Goal: Information Seeking & Learning: Learn about a topic

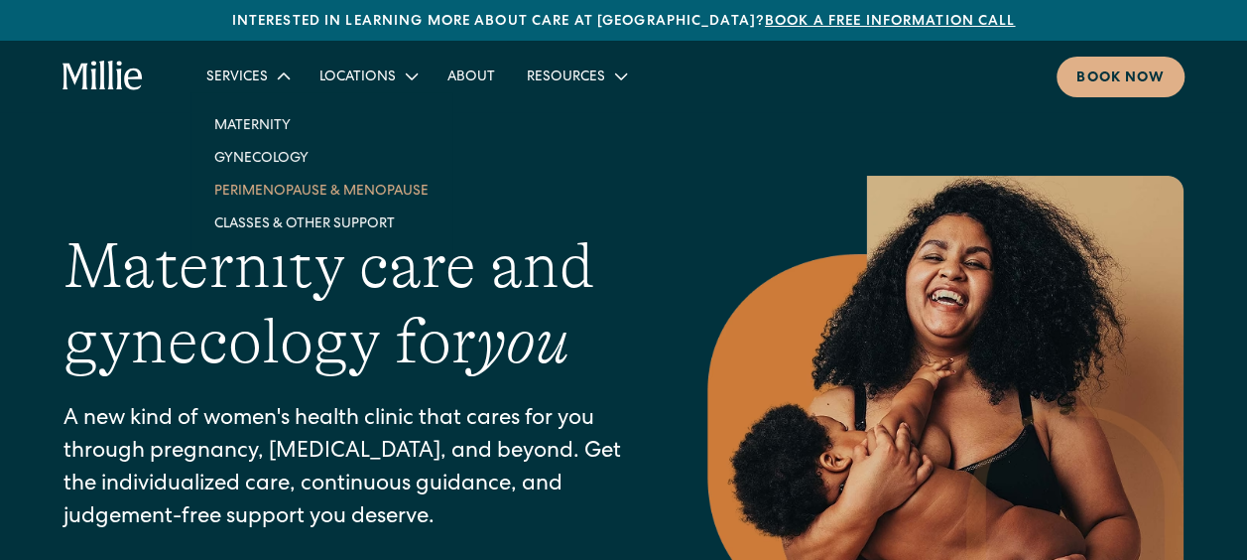
click at [282, 183] on link "Perimenopause & Menopause" at bounding box center [321, 190] width 246 height 33
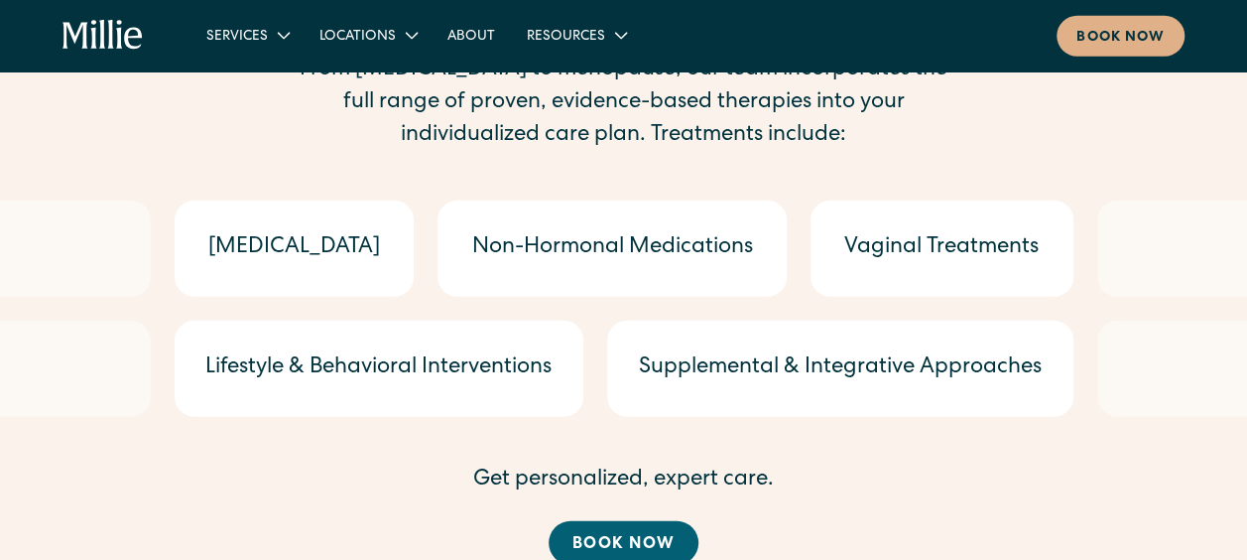
scroll to position [3175, 0]
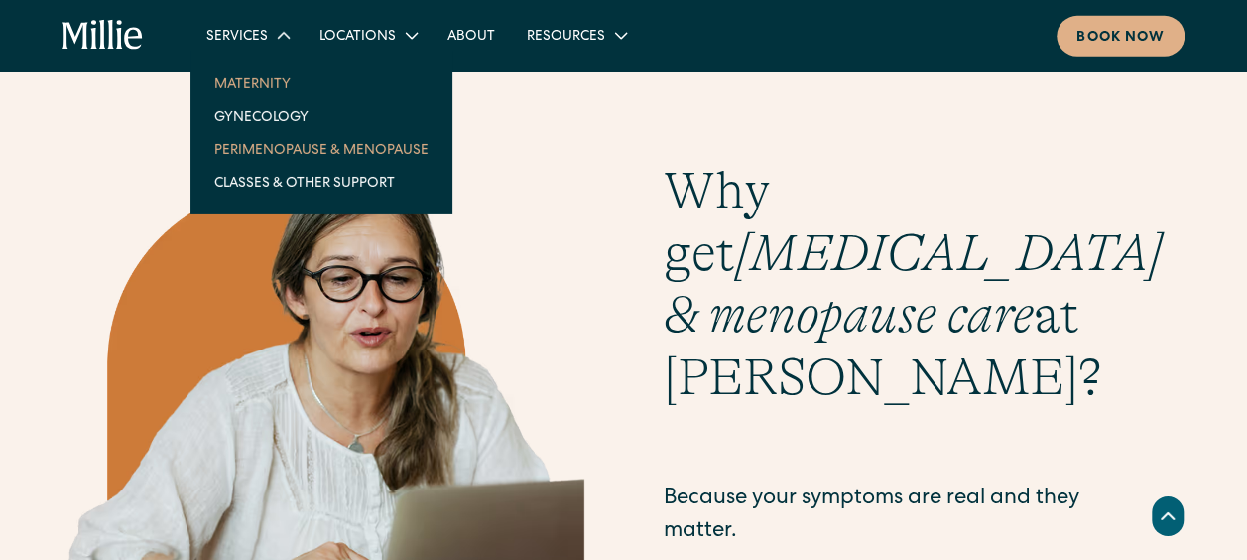
click at [264, 89] on link "Maternity" at bounding box center [321, 83] width 246 height 33
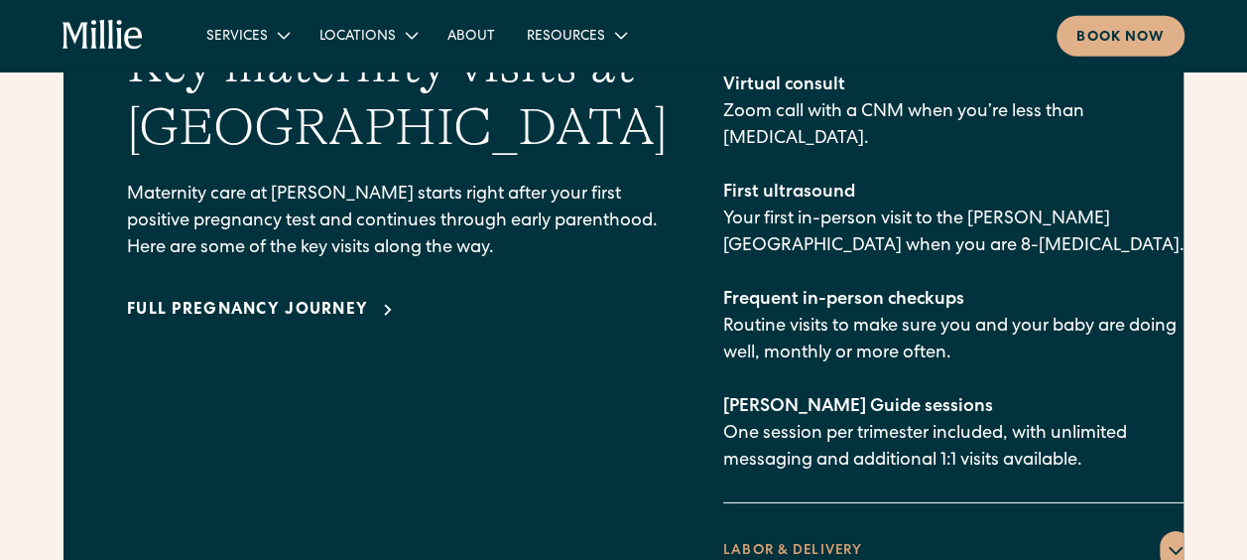
scroll to position [3076, 0]
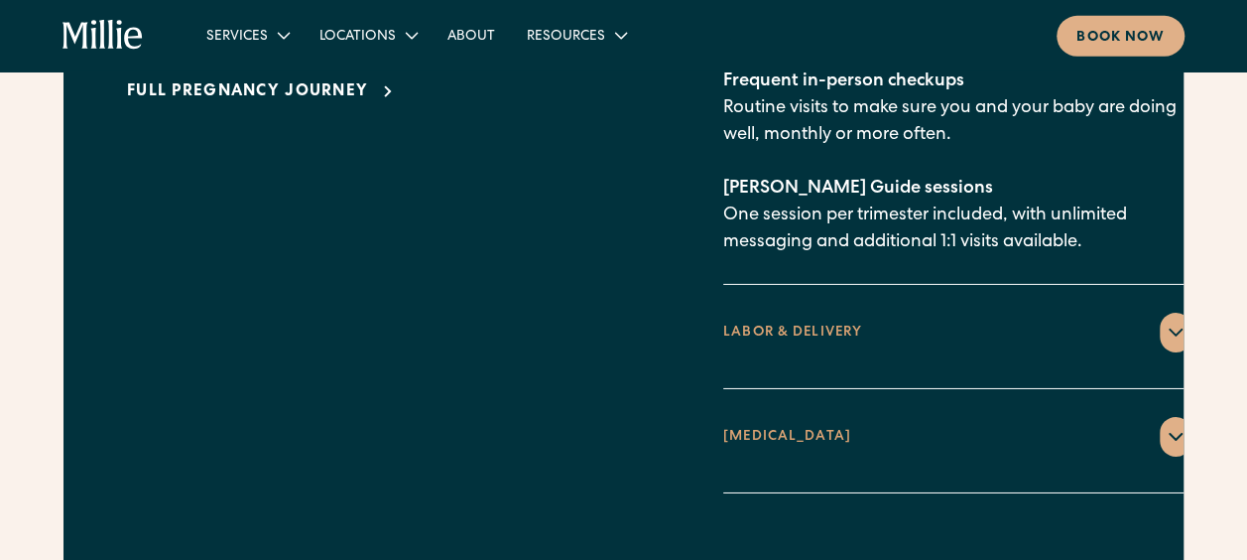
click at [774, 322] on div "LABOR & DELIVERY" at bounding box center [792, 332] width 139 height 21
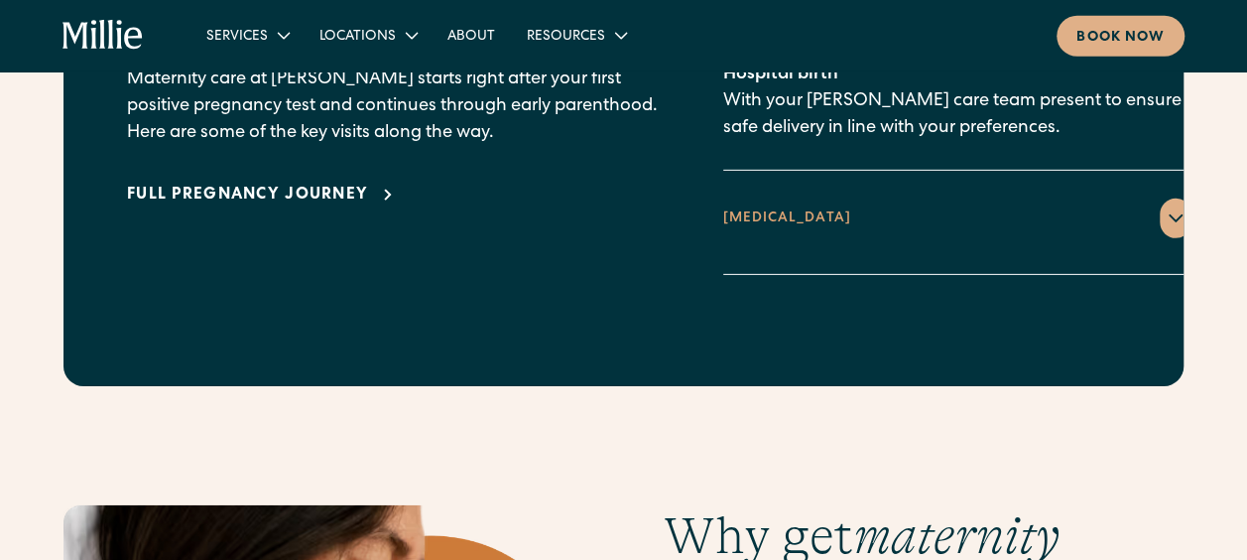
scroll to position [2778, 0]
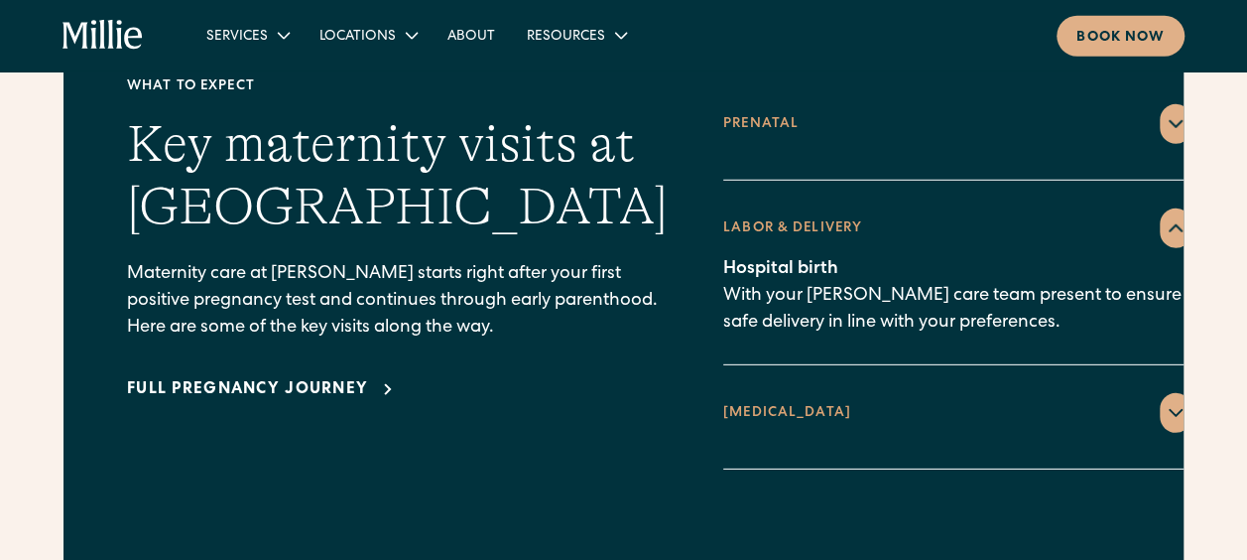
click at [1164, 401] on icon at bounding box center [1176, 413] width 24 height 24
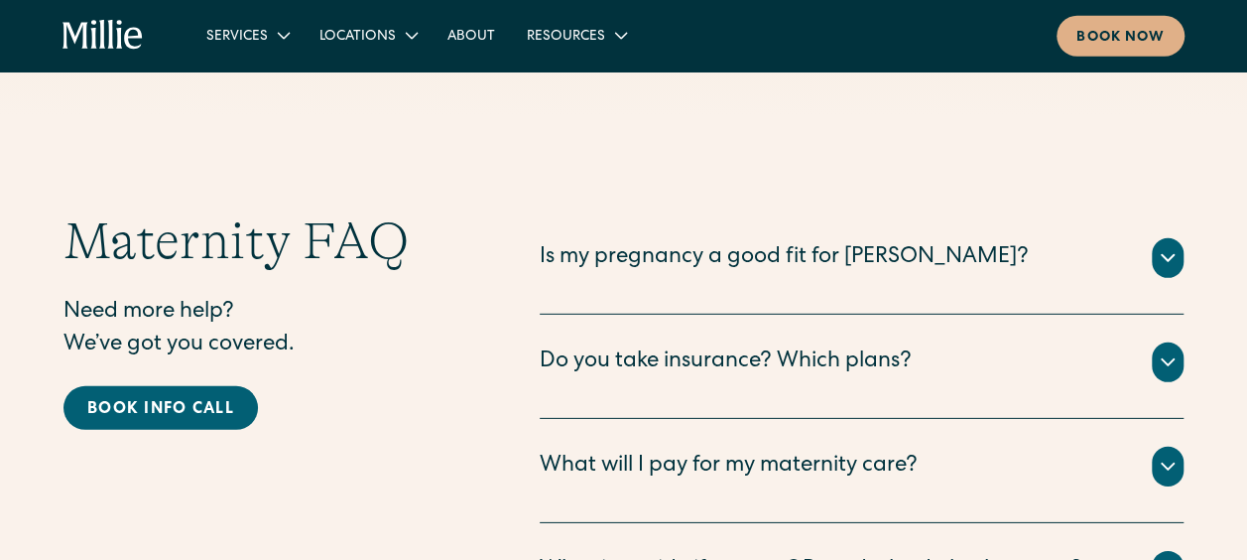
scroll to position [6748, 0]
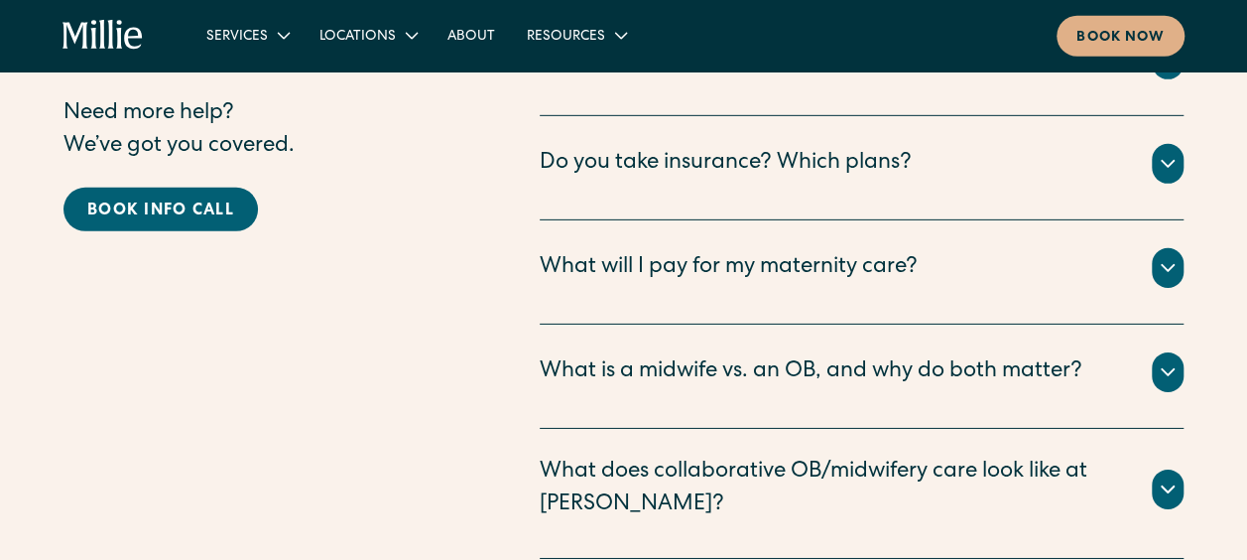
click at [838, 456] on div "What does collaborative OB/midwifery care look like at Millie?" at bounding box center [834, 488] width 588 height 65
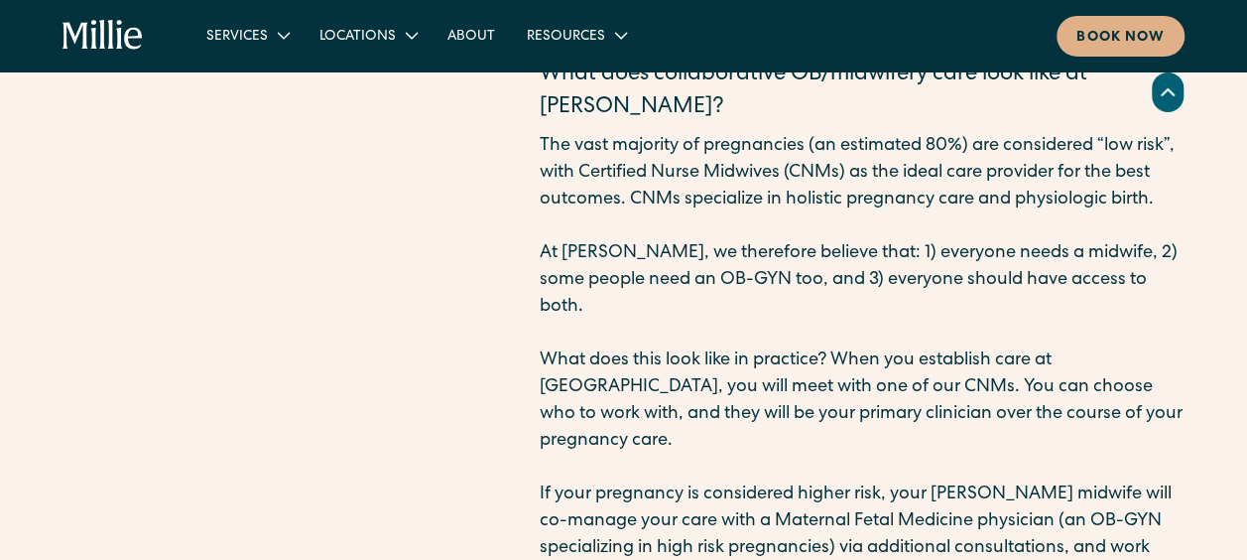
scroll to position [7641, 0]
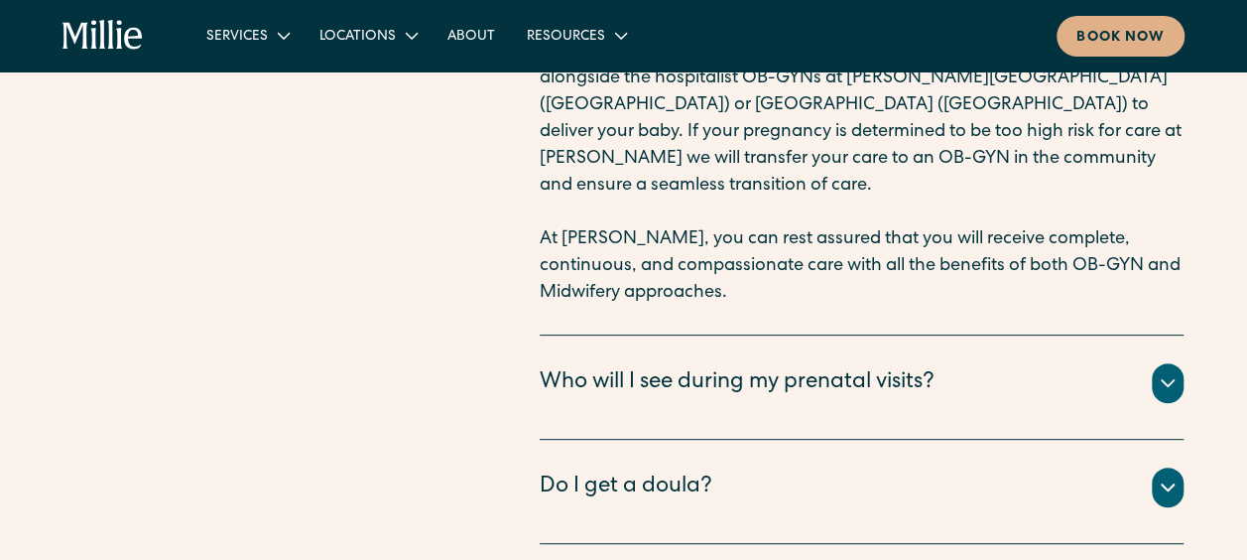
click at [804, 467] on div "Do I get a doula?" at bounding box center [862, 487] width 644 height 40
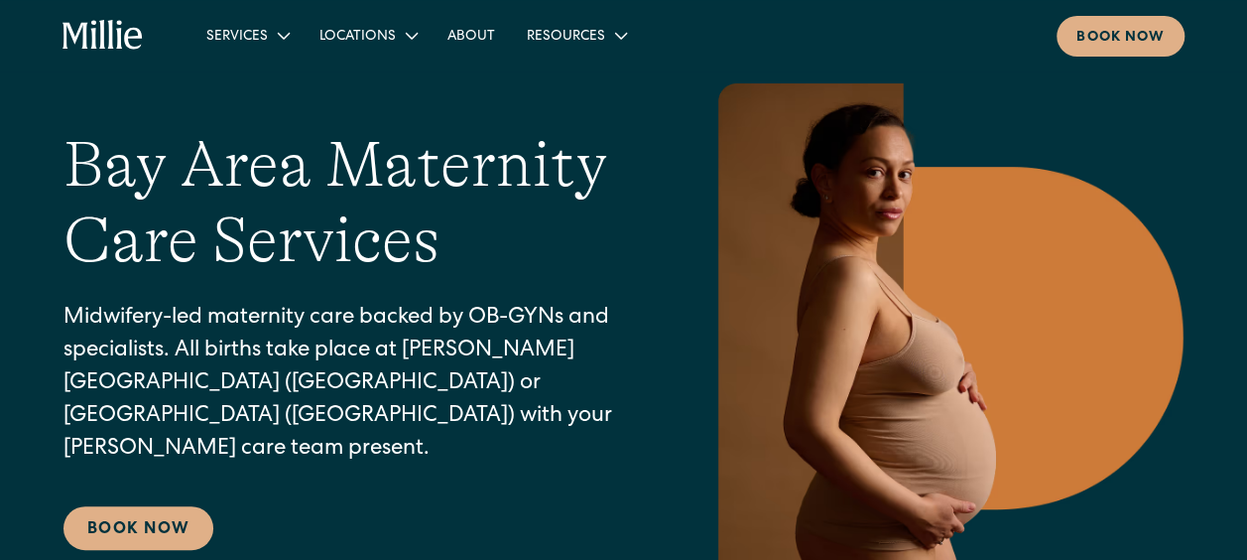
scroll to position [0, 0]
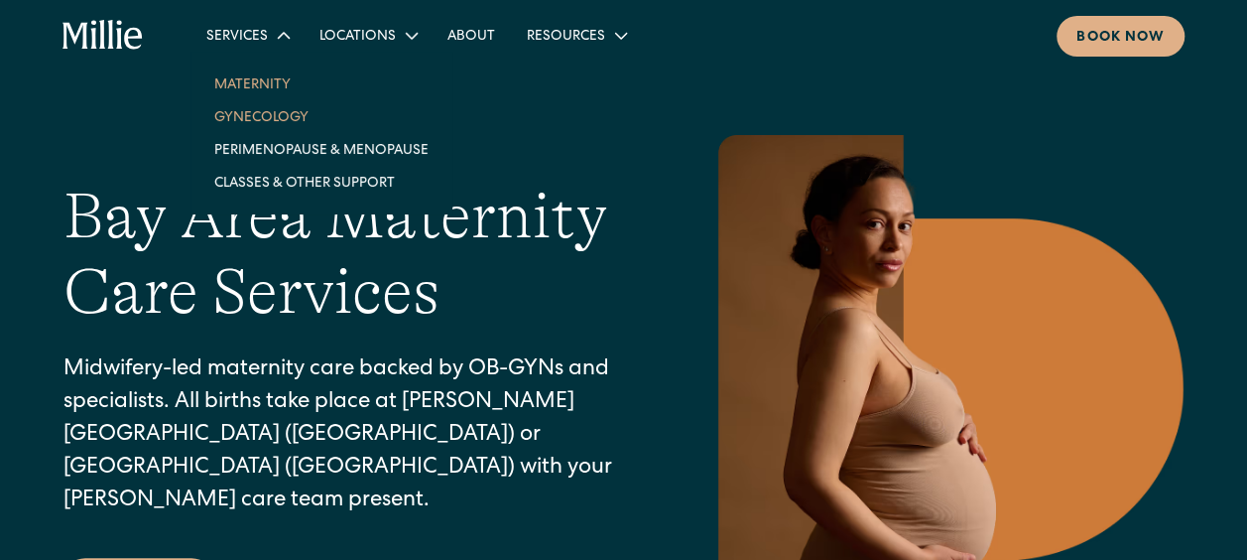
click at [271, 113] on link "Gynecology" at bounding box center [321, 116] width 246 height 33
